Goal: Task Accomplishment & Management: Manage account settings

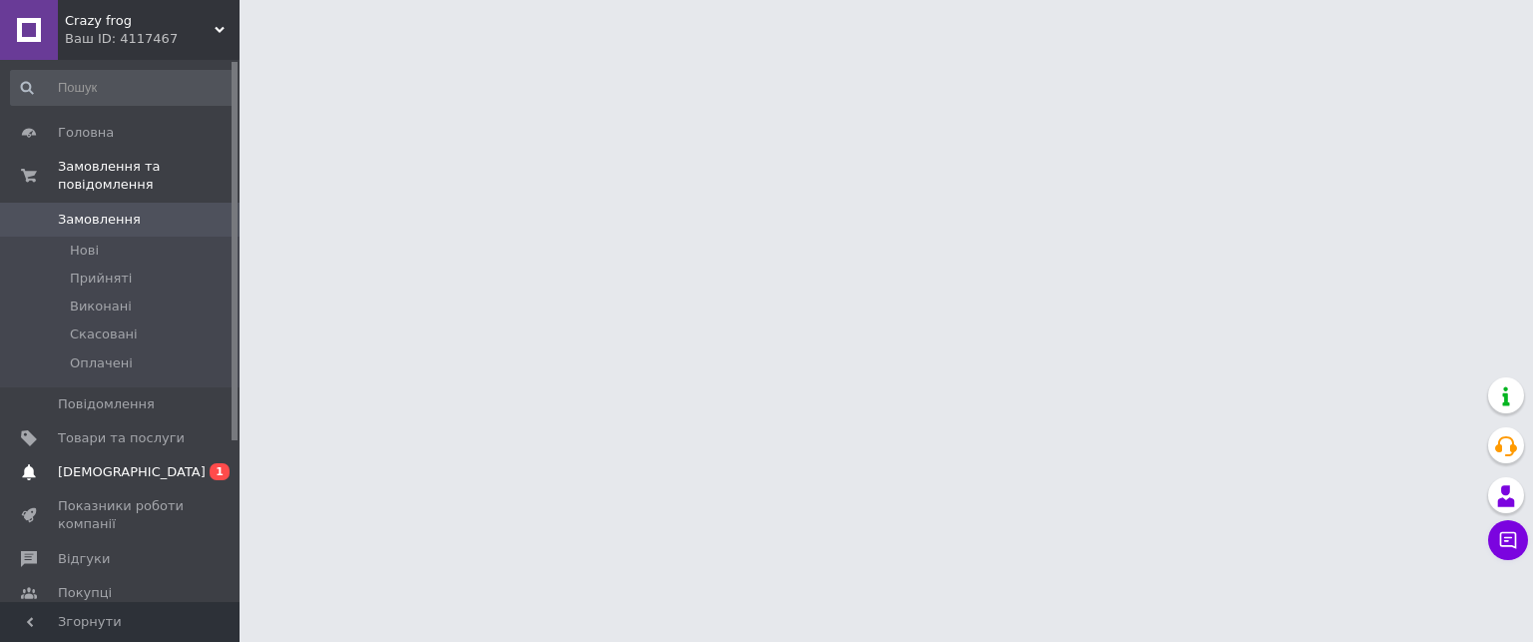
click at [165, 463] on span "[DEMOGRAPHIC_DATA]" at bounding box center [121, 472] width 127 height 18
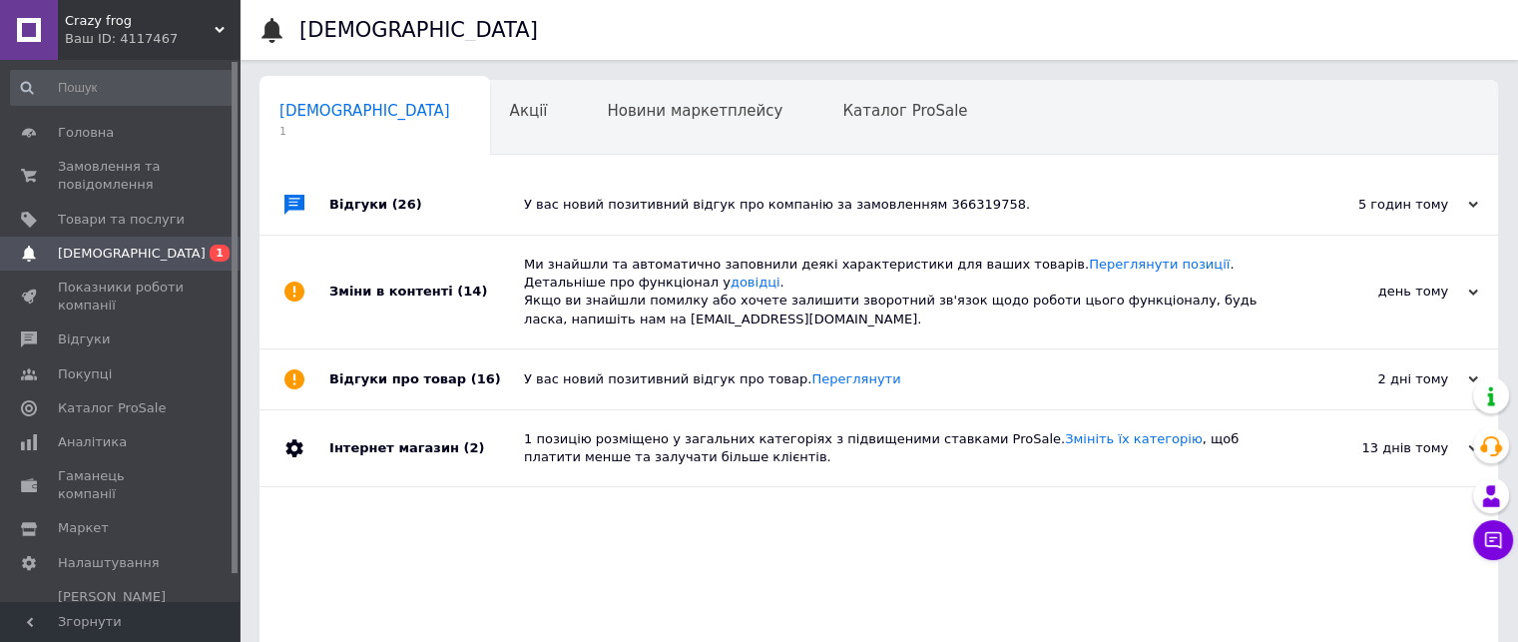
click at [568, 208] on div "У вас новий позитивний відгук про компанію за замовленням 366319758." at bounding box center [901, 205] width 755 height 18
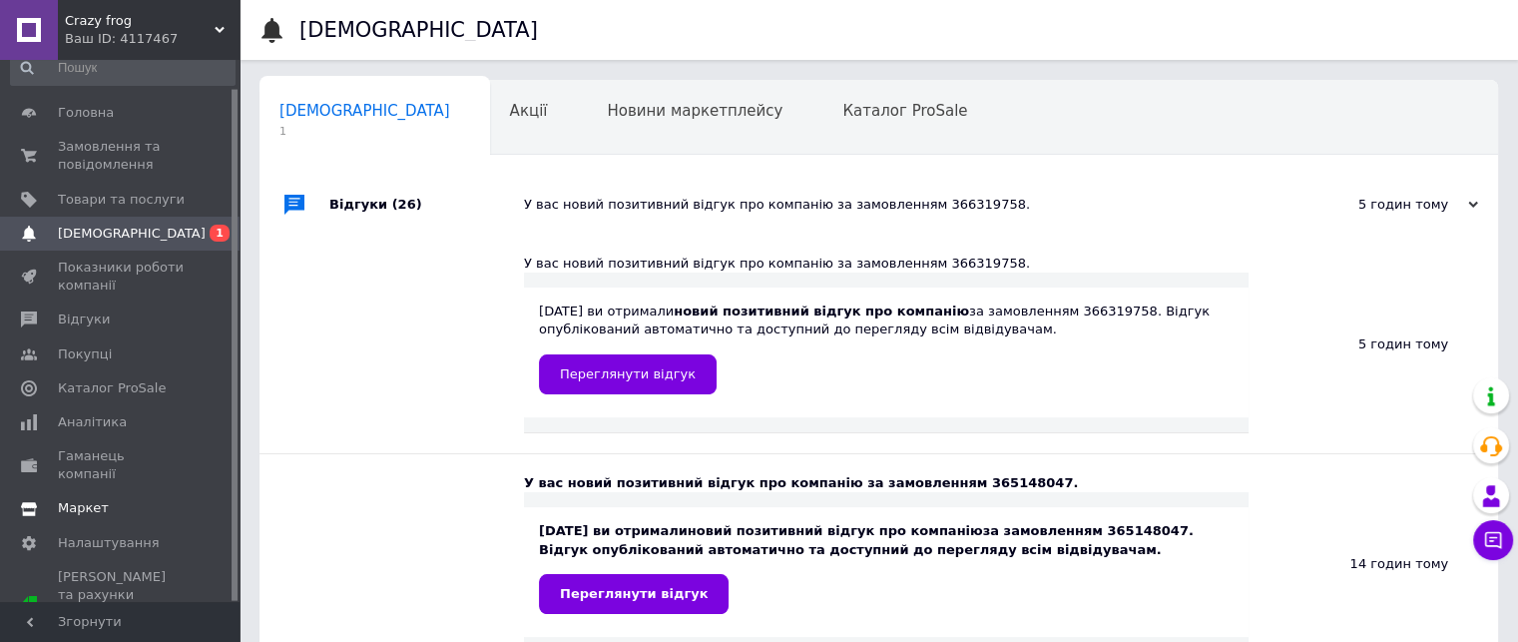
scroll to position [29, 0]
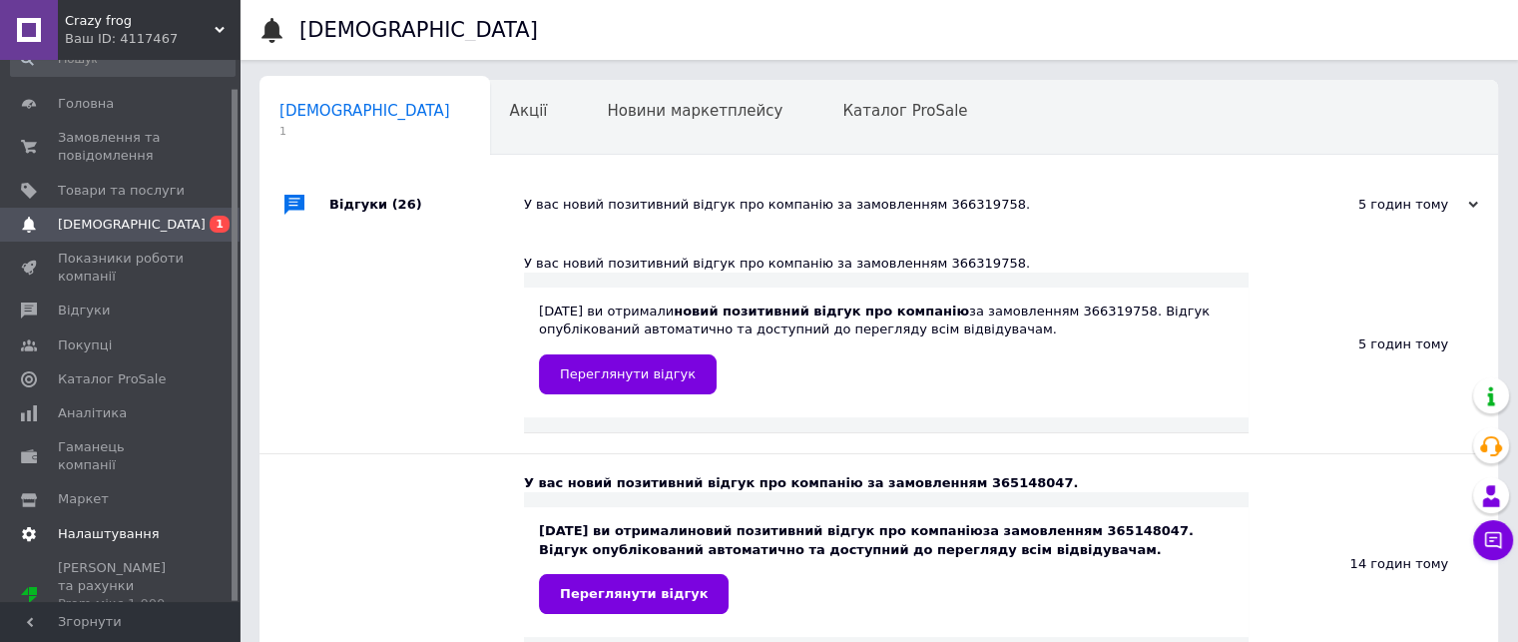
click at [137, 525] on span "Налаштування" at bounding box center [109, 534] width 102 height 18
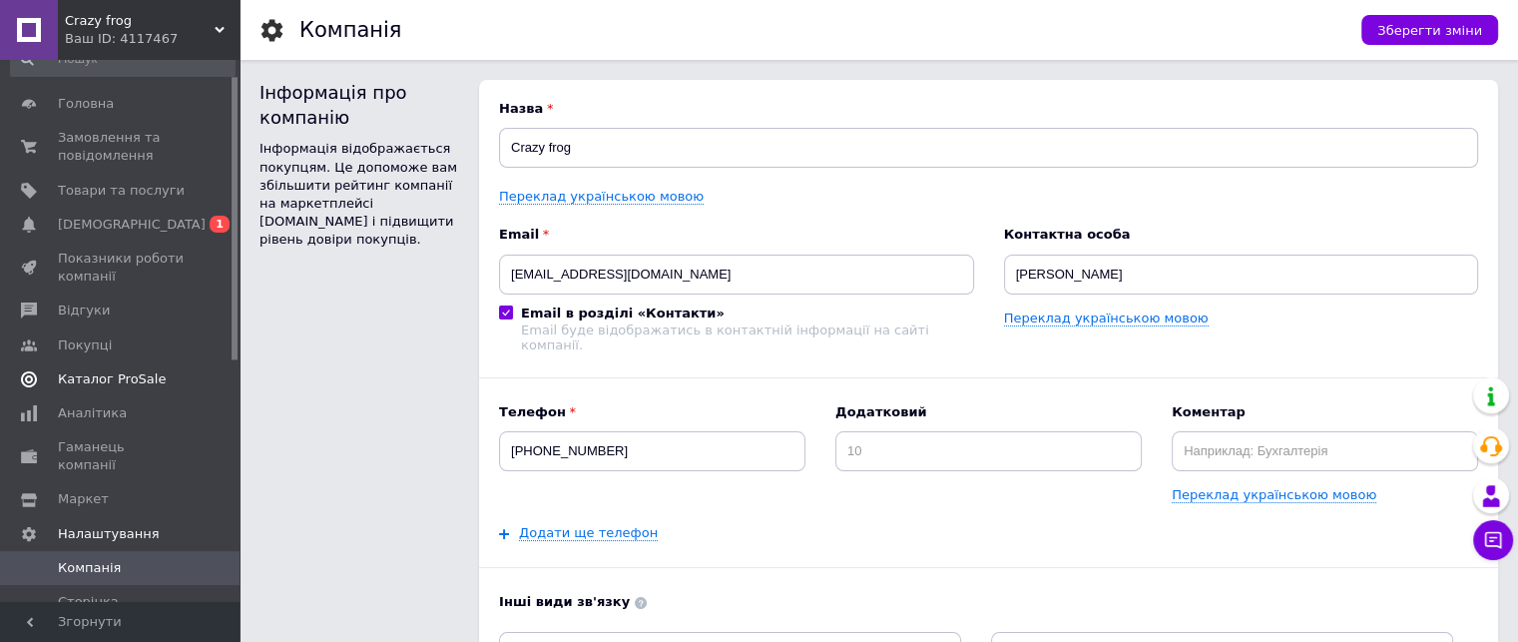
click at [152, 389] on link "Каталог ProSale" at bounding box center [123, 379] width 246 height 34
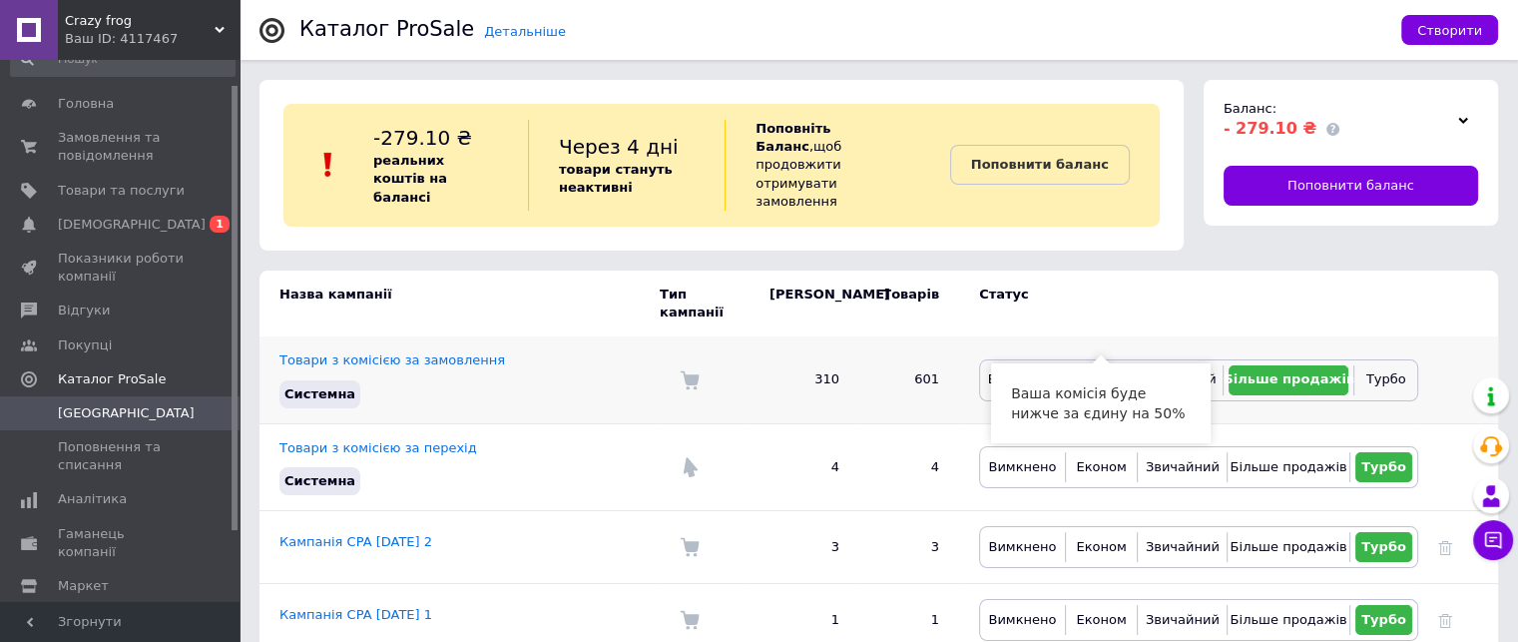
click at [1083, 371] on span "Економ" at bounding box center [1099, 378] width 50 height 15
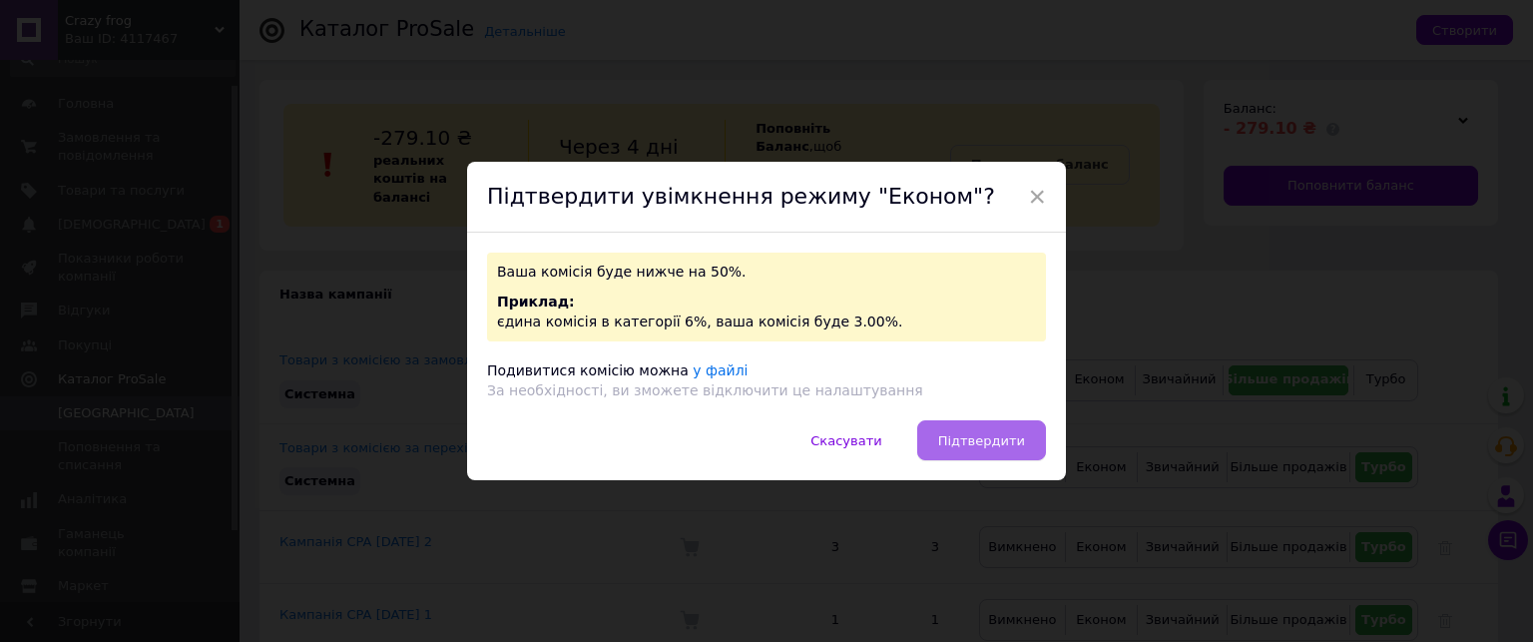
click at [958, 453] on button "Підтвердити" at bounding box center [981, 440] width 129 height 40
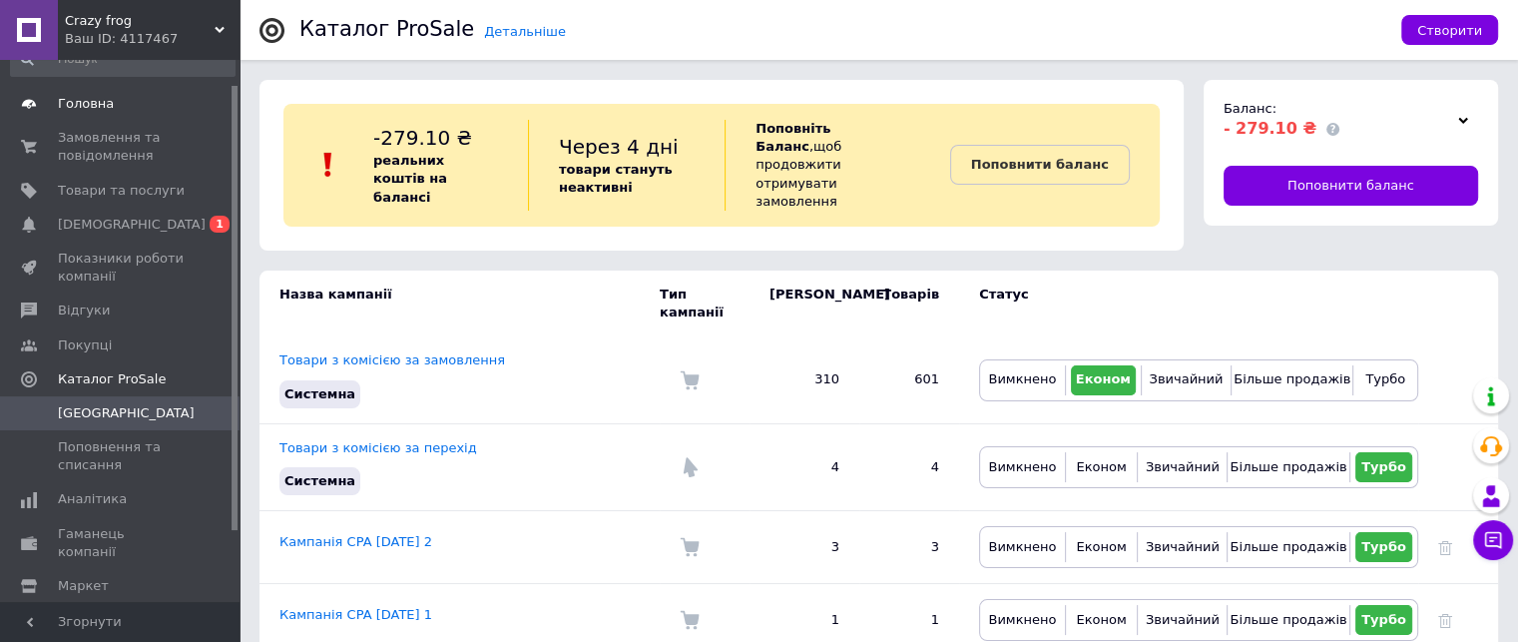
click at [100, 113] on link "Головна" at bounding box center [123, 104] width 246 height 34
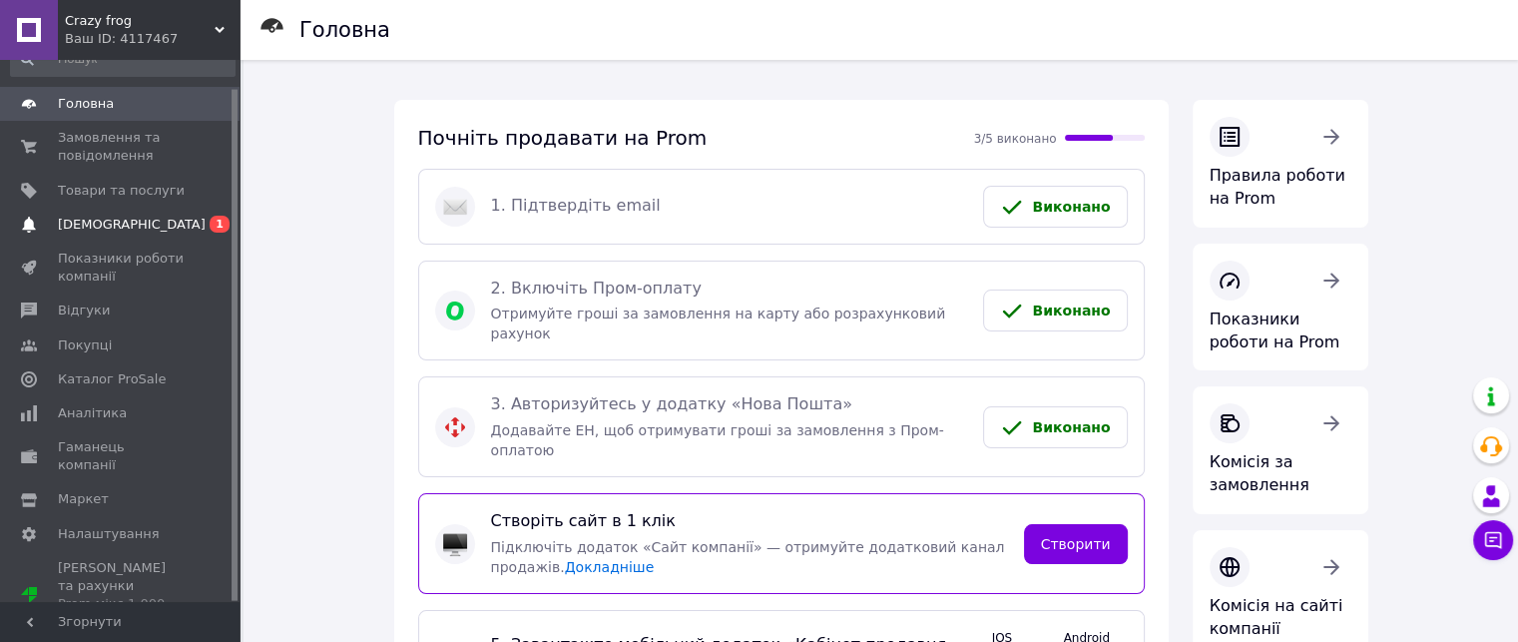
click at [120, 236] on link "Сповіщення 0 1" at bounding box center [123, 225] width 246 height 34
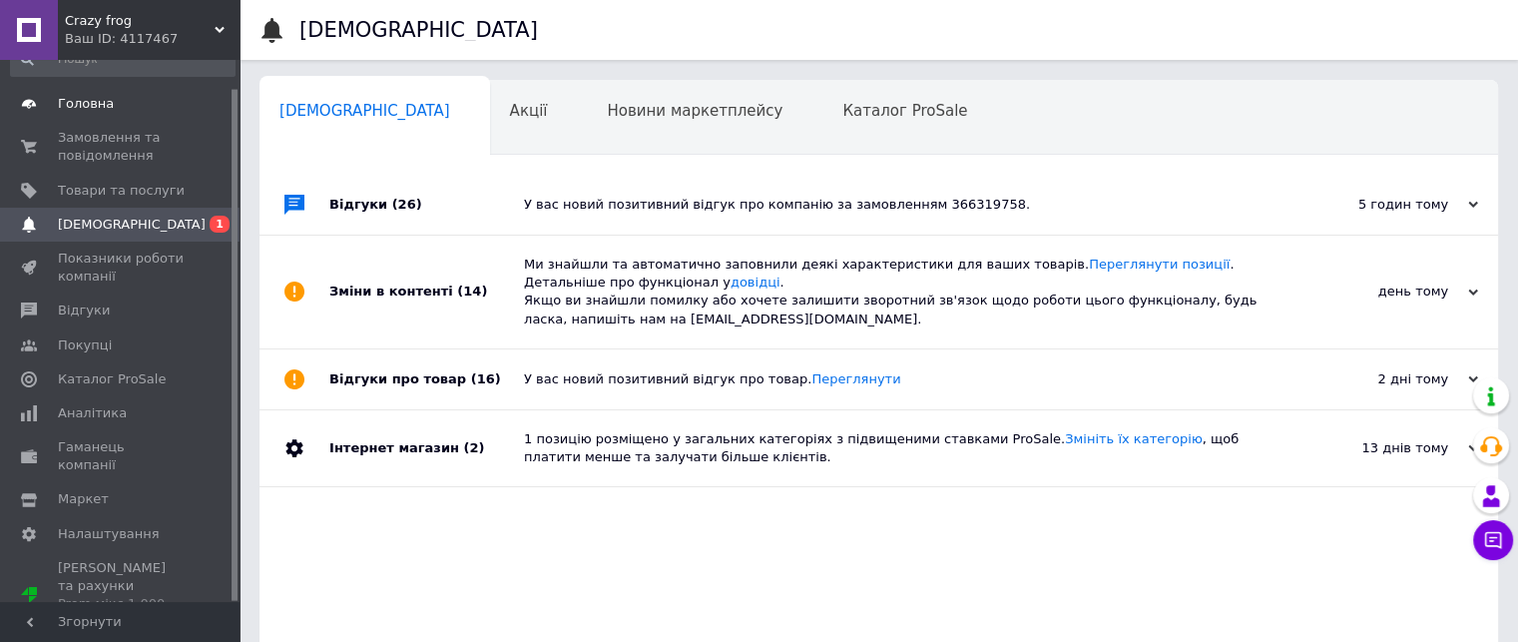
click at [93, 111] on span "Головна" at bounding box center [86, 104] width 56 height 18
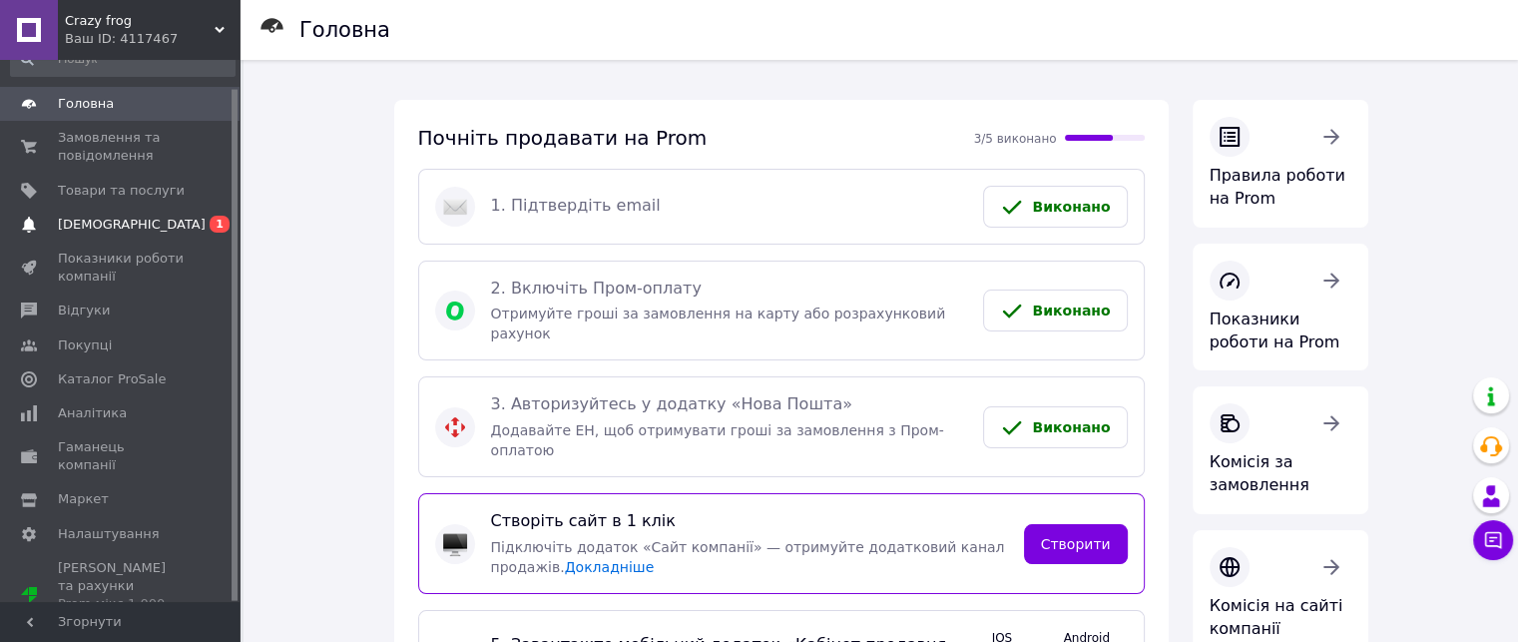
click at [132, 227] on span "[DEMOGRAPHIC_DATA]" at bounding box center [121, 225] width 127 height 18
